Goal: Information Seeking & Learning: Check status

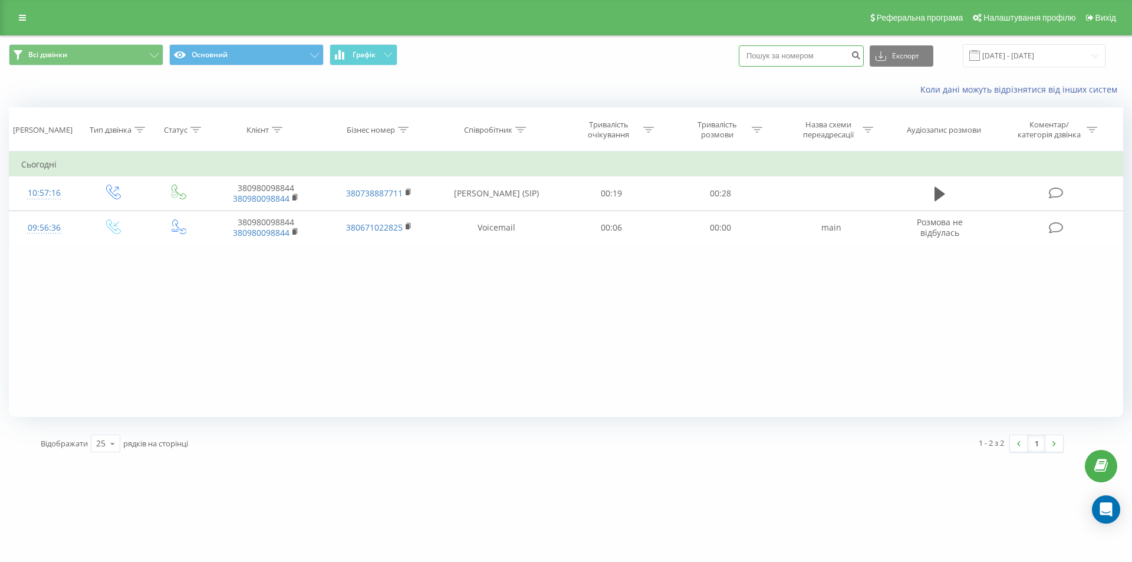
click at [845, 56] on input at bounding box center [801, 55] width 125 height 21
paste input "380667900813"
type input "380667900813"
click at [861, 53] on icon "submit" at bounding box center [855, 53] width 10 height 7
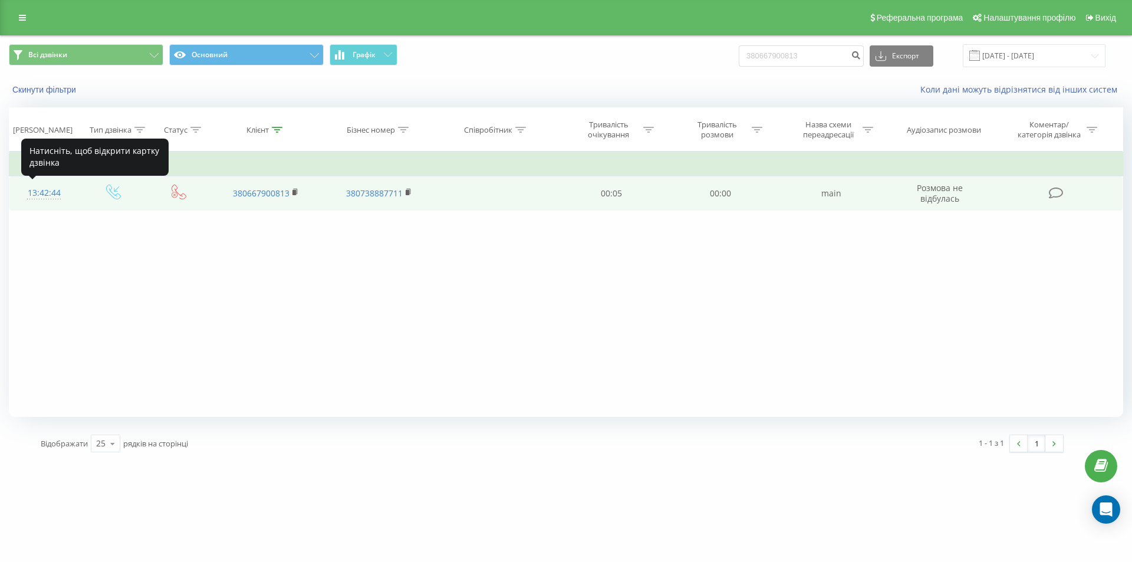
click at [41, 192] on div "13:42:44" at bounding box center [44, 193] width 46 height 23
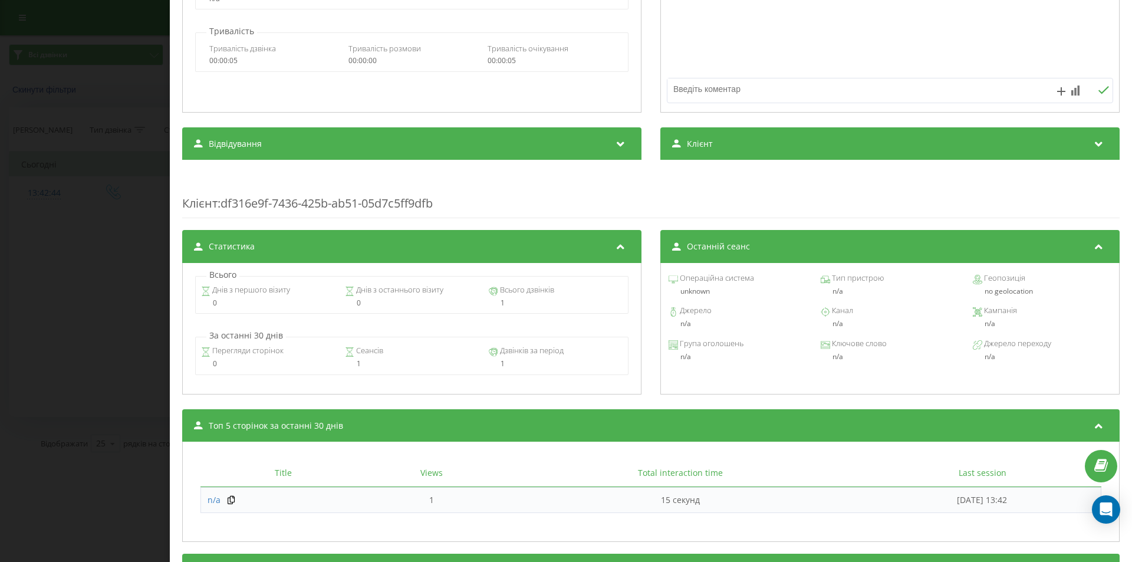
scroll to position [236, 0]
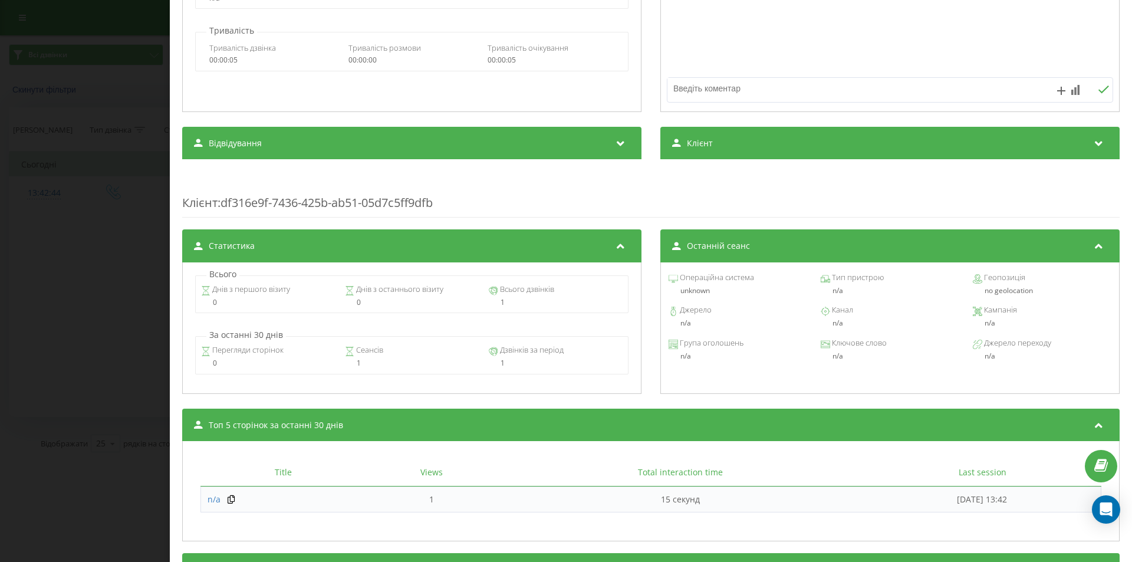
click at [81, 196] on div "Дзвінок : ua2_-1755600164.1248154 Транскрипція Для AI-аналізу майбутніх дзвінкі…" at bounding box center [566, 281] width 1132 height 562
